Goal: Task Accomplishment & Management: Complete application form

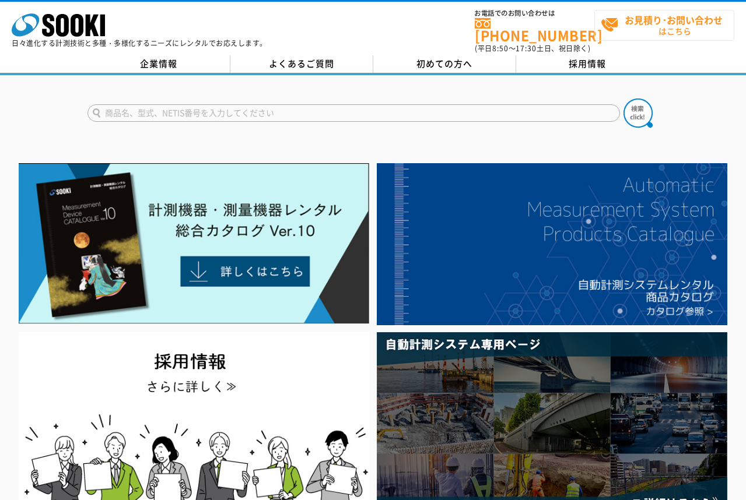
click at [684, 23] on strong "お見積り･お問い合わせ" at bounding box center [673, 20] width 98 height 14
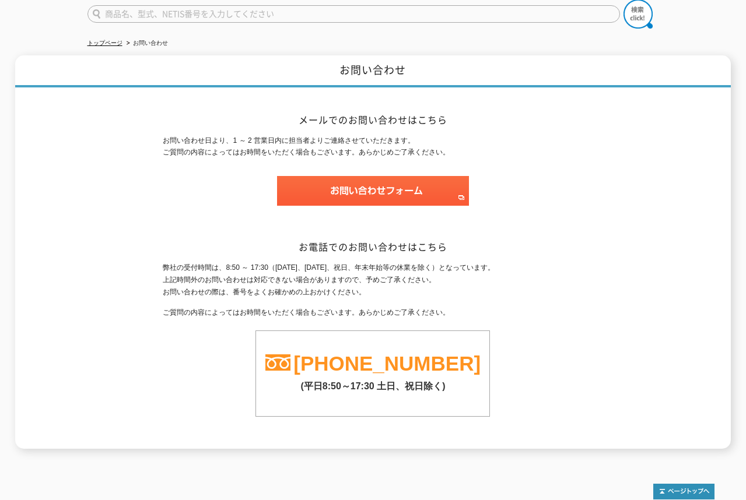
scroll to position [148, 0]
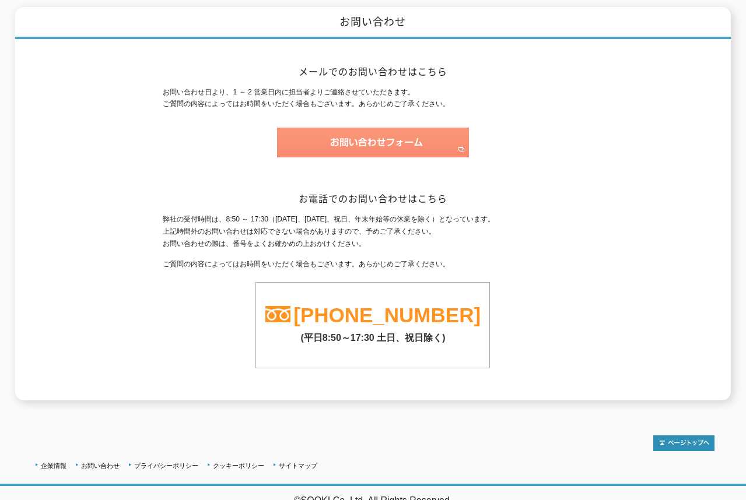
click at [364, 135] on img at bounding box center [373, 143] width 192 height 30
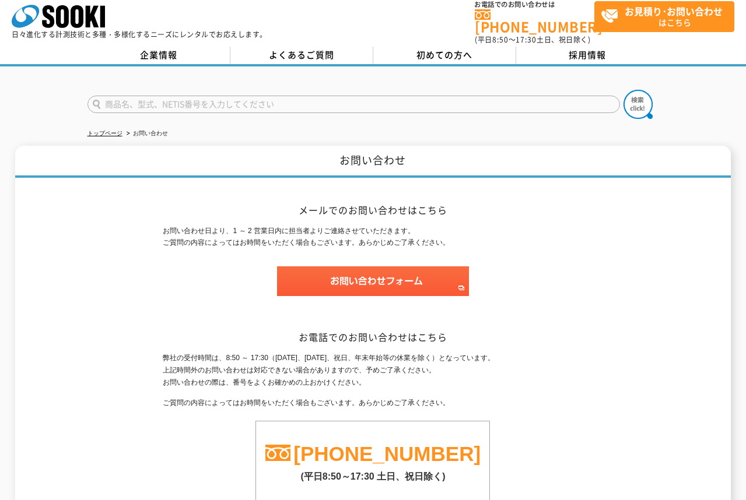
scroll to position [0, 0]
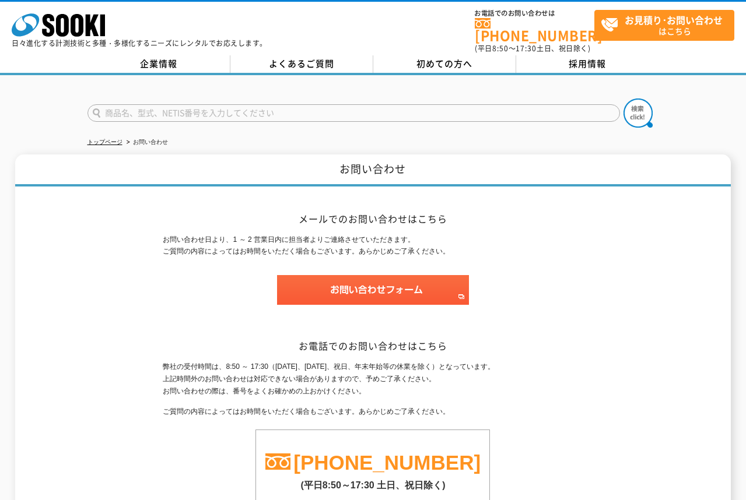
click at [354, 213] on h2 "メールでのお問い合わせはこちら" at bounding box center [373, 219] width 420 height 12
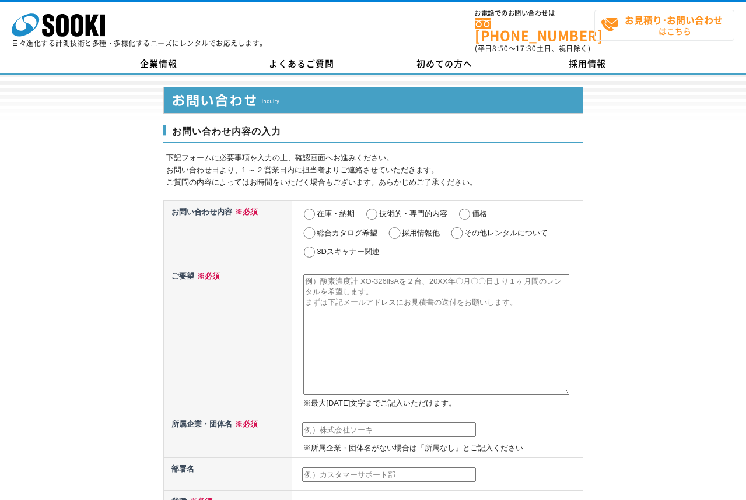
click at [606, 27] on span "お見積り･お問い合わせ はこちら" at bounding box center [667, 24] width 133 height 29
